Goal: Transaction & Acquisition: Subscribe to service/newsletter

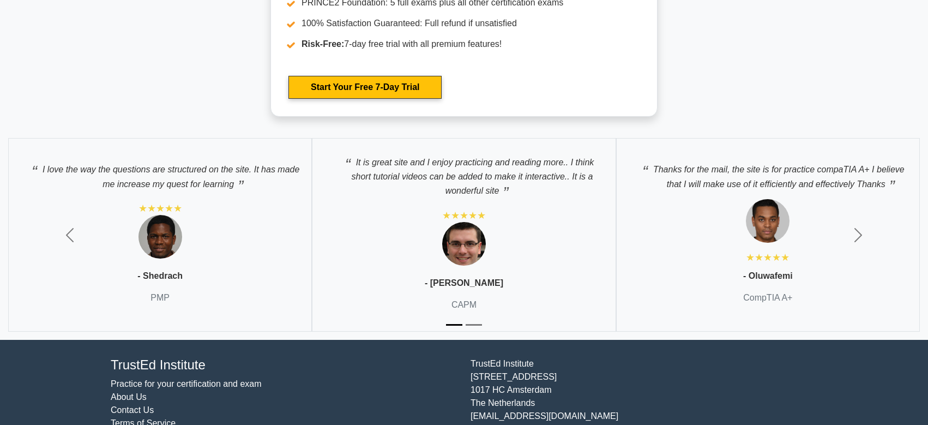
scroll to position [2207, 0]
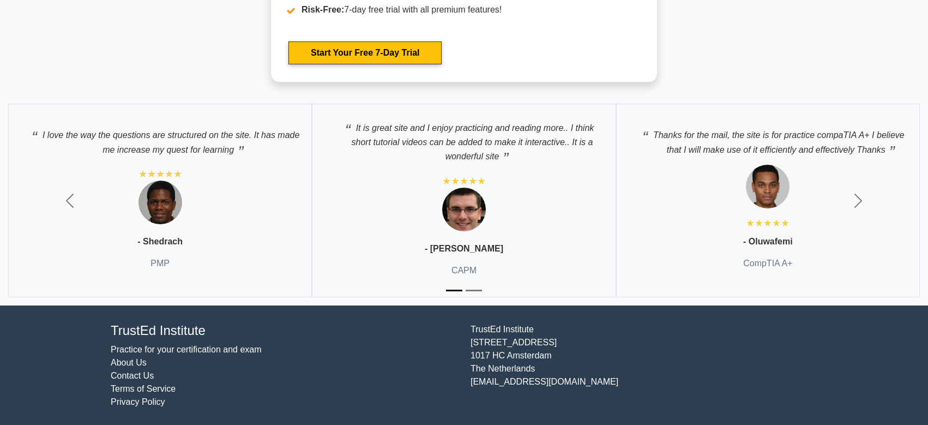
drag, startPoint x: 359, startPoint y: 331, endPoint x: 266, endPoint y: 239, distance: 130.4
click at [152, 191] on img at bounding box center [161, 203] width 44 height 44
click at [63, 195] on span "button" at bounding box center [69, 200] width 17 height 17
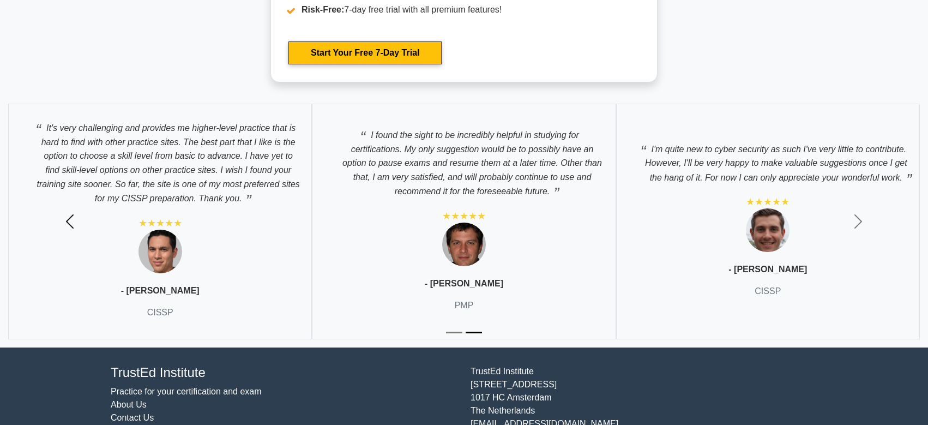
click at [65, 200] on button "Previous" at bounding box center [69, 221] width 139 height 252
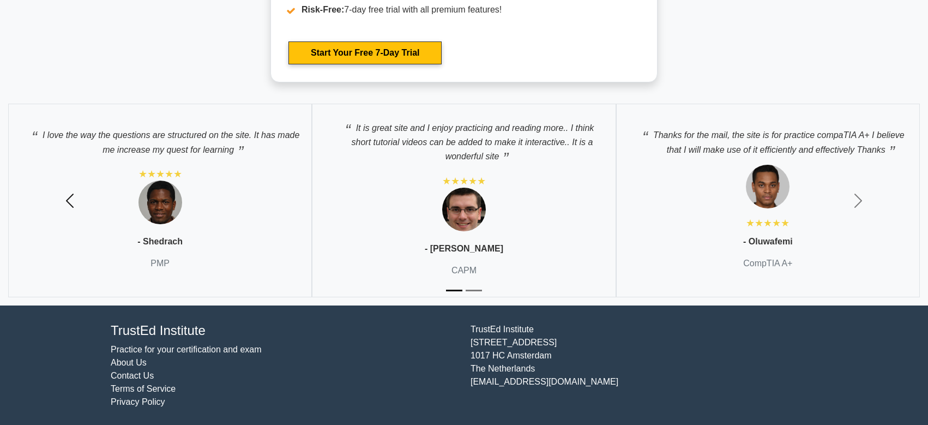
click at [65, 200] on span "button" at bounding box center [69, 200] width 17 height 17
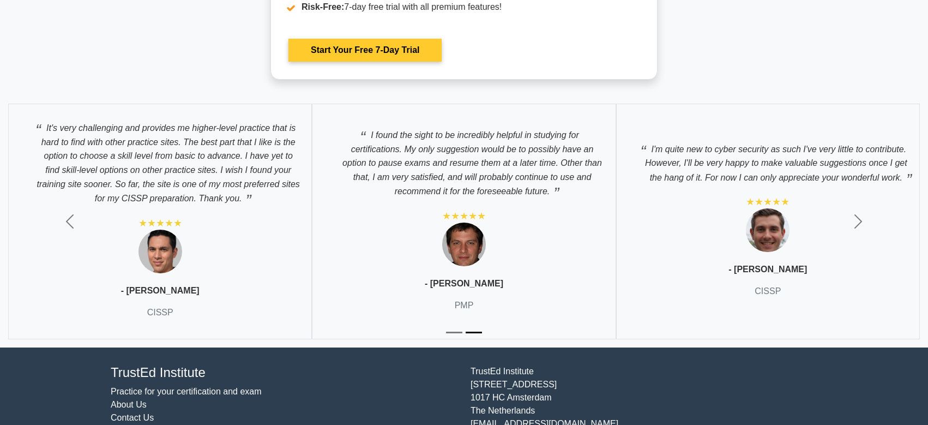
click at [353, 43] on link "Start Your Free 7-Day Trial" at bounding box center [365, 50] width 153 height 23
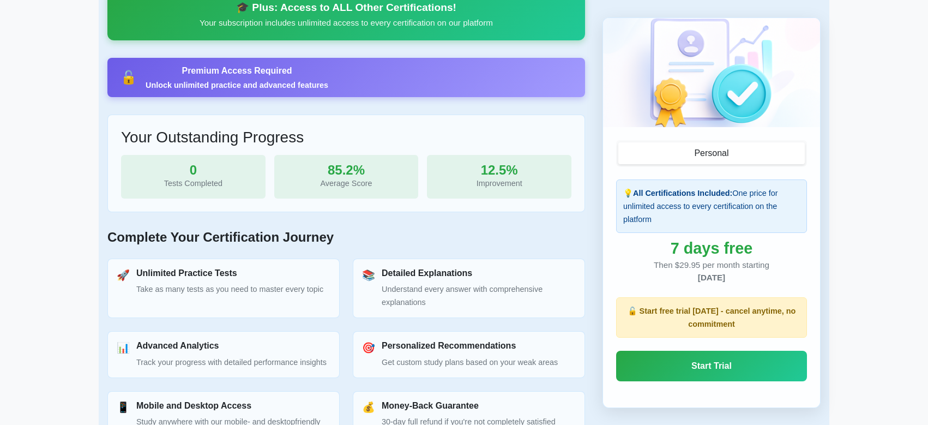
scroll to position [451, 0]
